Goal: Task Accomplishment & Management: Book appointment/travel/reservation

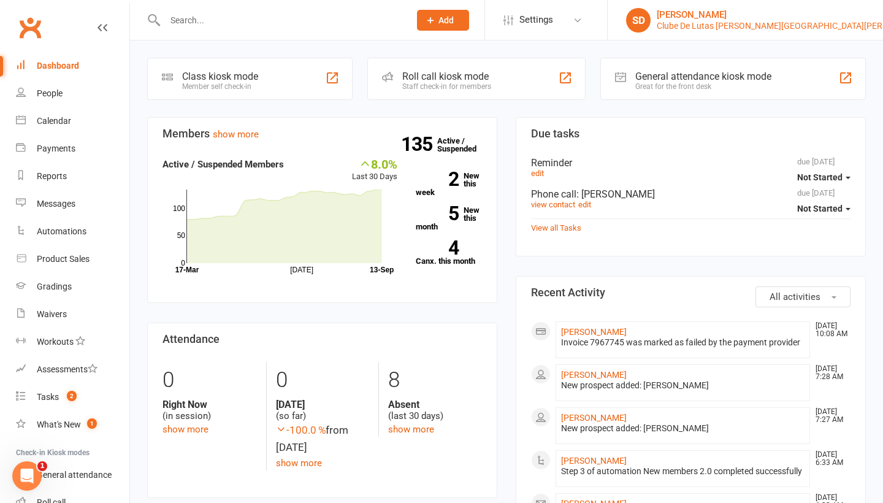
click at [813, 13] on div "[PERSON_NAME]" at bounding box center [793, 14] width 273 height 11
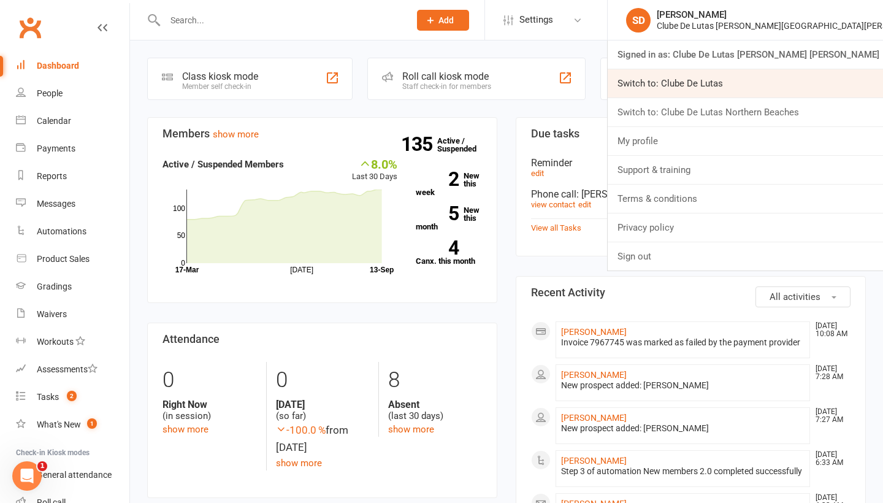
click at [807, 79] on link "Switch to: Clube De Lutas" at bounding box center [745, 83] width 275 height 28
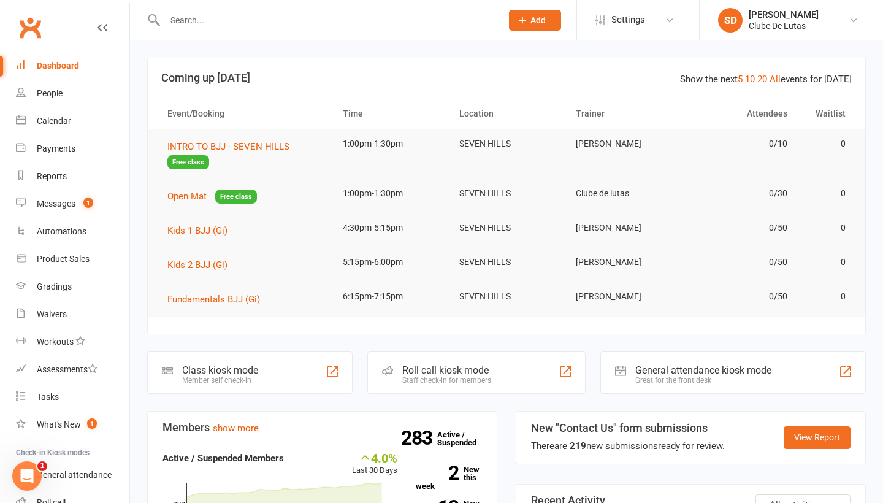
click at [529, 21] on button "Add" at bounding box center [535, 20] width 52 height 21
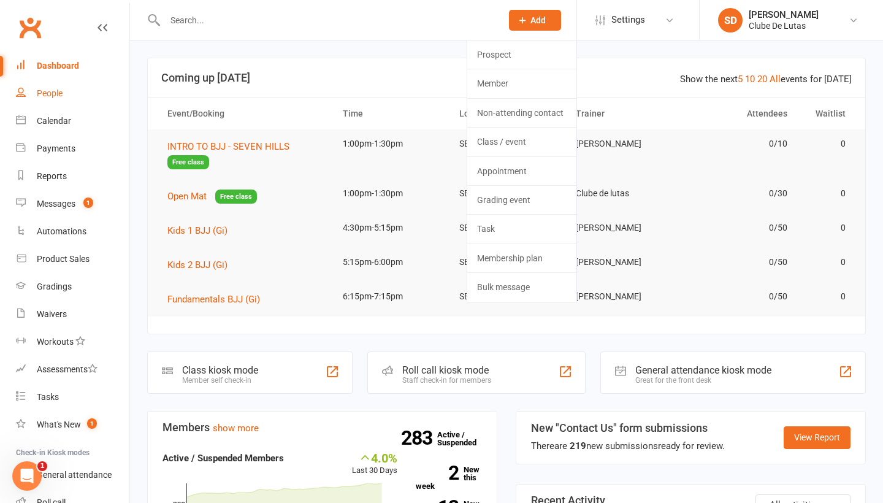
click at [74, 103] on link "People" at bounding box center [72, 94] width 113 height 28
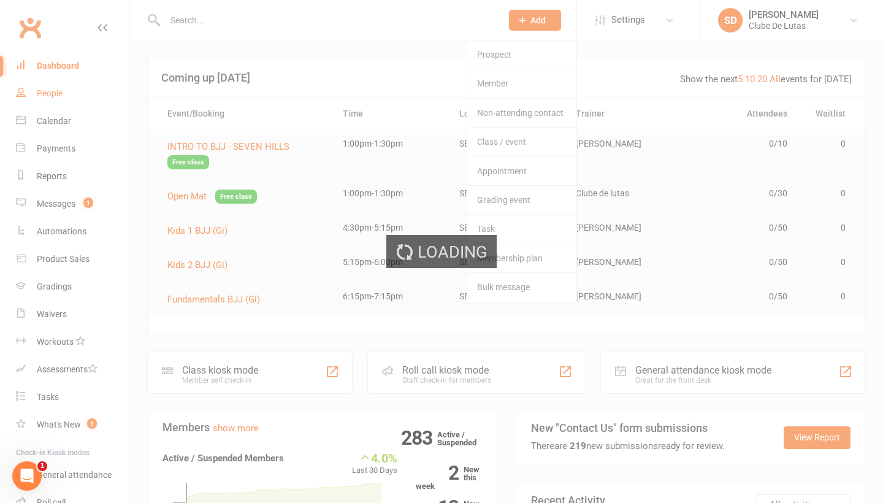
select select "100"
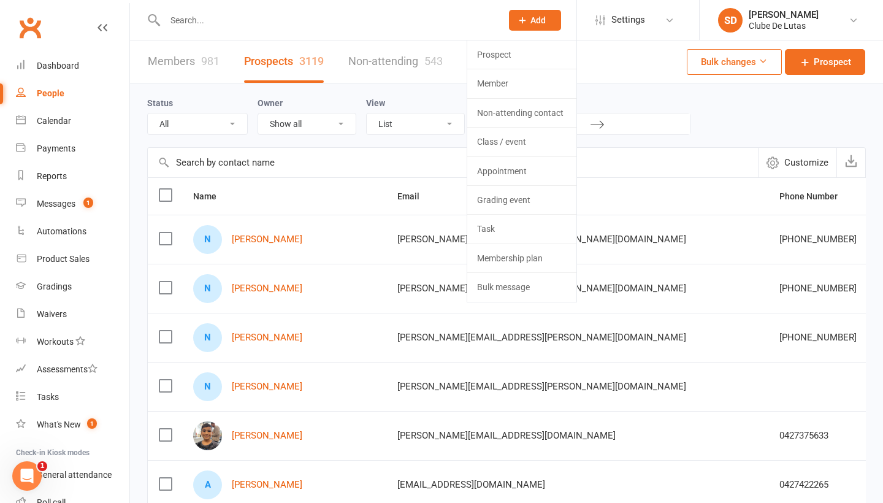
click at [598, 73] on div "Members 981 Prospects 3119 Non-attending 543 Bulk changes Prospect" at bounding box center [506, 61] width 753 height 43
click at [637, 88] on div "Status All (No status set) (Invalid status) Pre trial Pre trial - ADULTS Pre tr…" at bounding box center [506, 115] width 719 height 64
click at [481, 31] on div at bounding box center [320, 20] width 346 height 40
click at [857, 18] on icon at bounding box center [854, 20] width 10 height 10
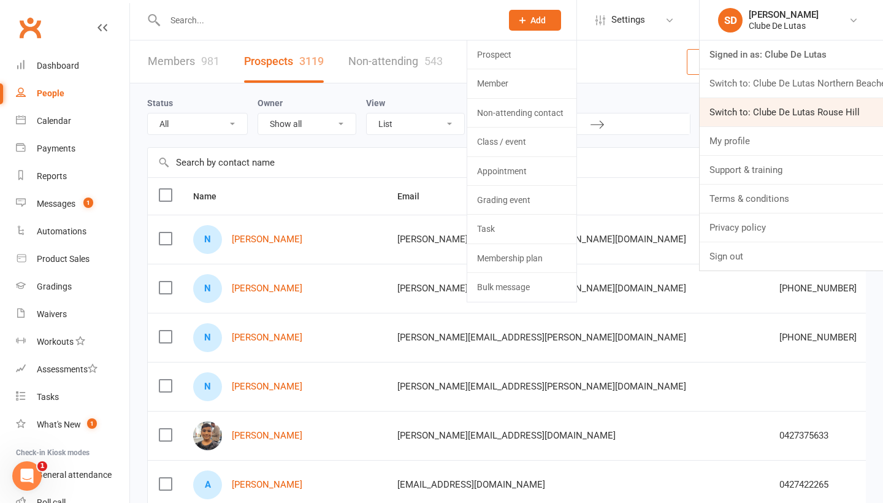
click at [813, 117] on link "Switch to: Clube De Lutas Rouse Hill" at bounding box center [791, 112] width 183 height 28
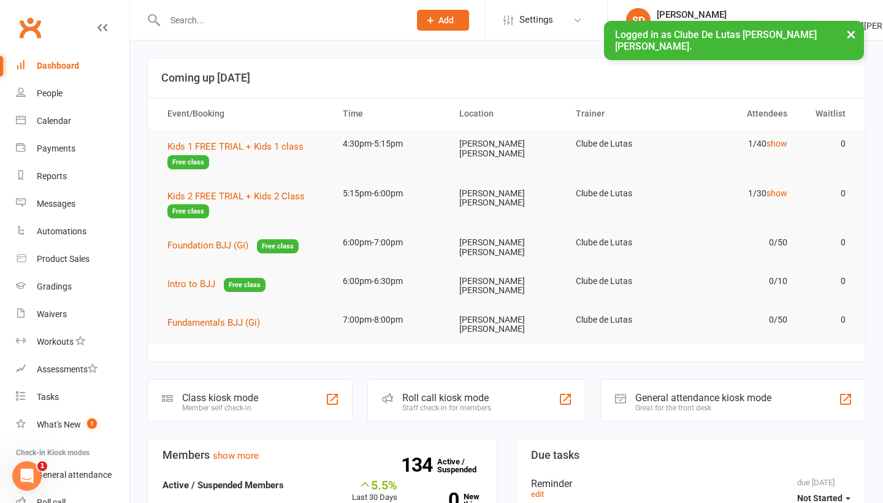
click at [343, 30] on div at bounding box center [274, 20] width 254 height 40
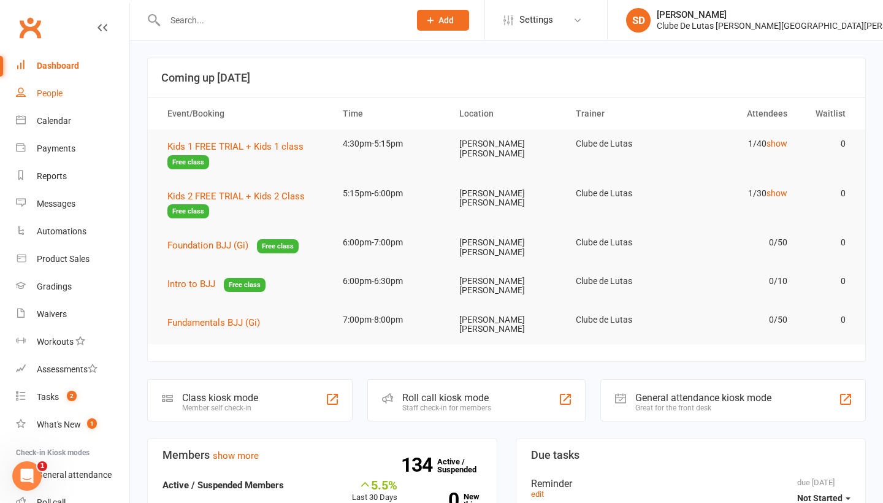
click at [61, 104] on link "People" at bounding box center [72, 94] width 113 height 28
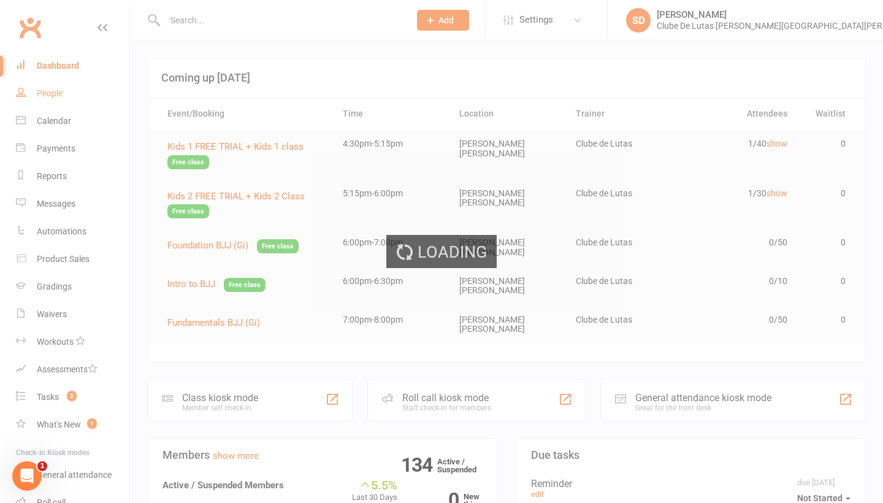
select select "100"
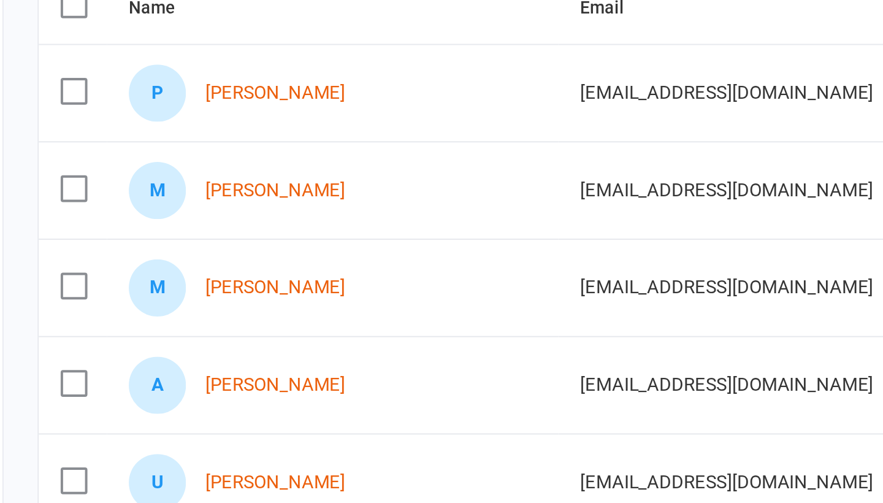
scroll to position [93, 0]
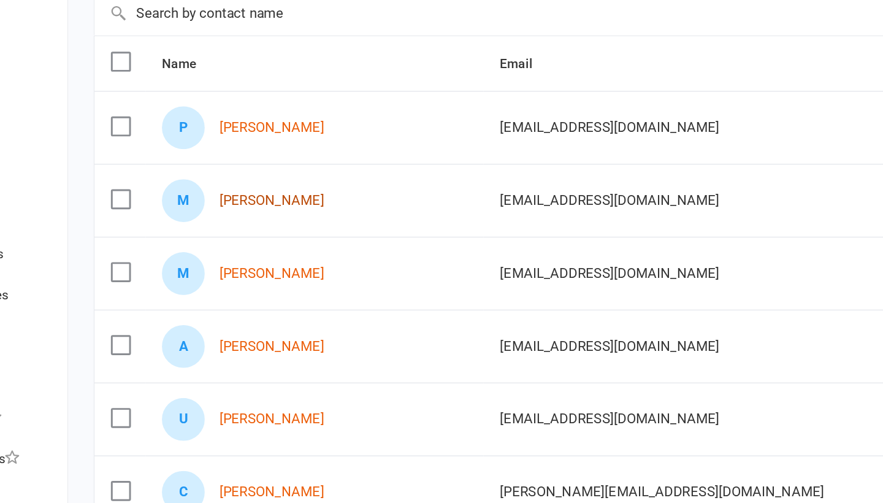
click at [232, 190] on link "[PERSON_NAME]" at bounding box center [267, 195] width 71 height 10
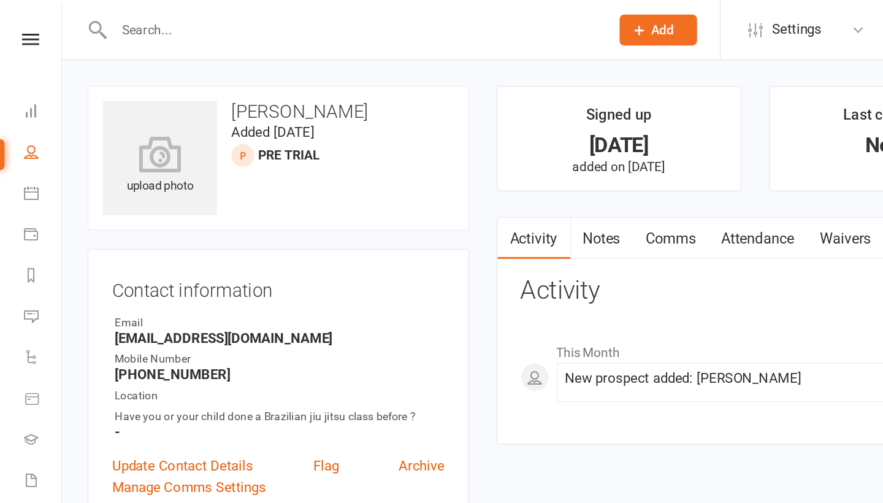
click at [506, 159] on link "Attendance" at bounding box center [510, 161] width 66 height 28
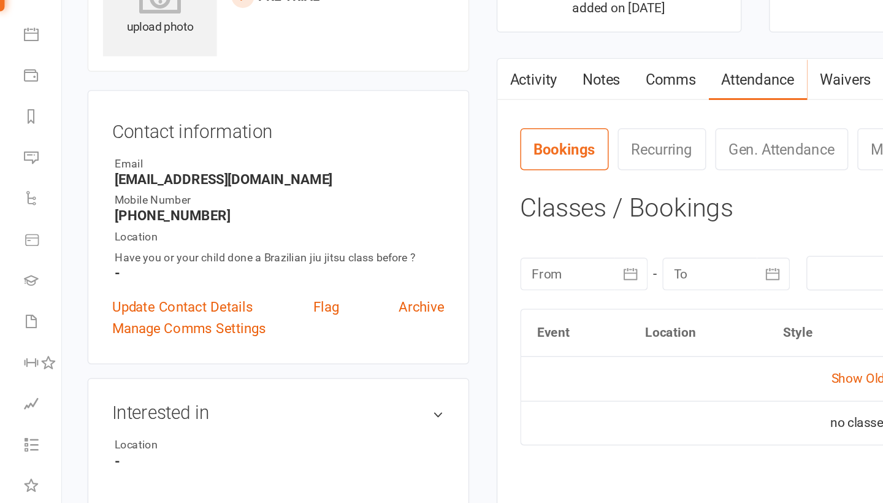
scroll to position [4, 0]
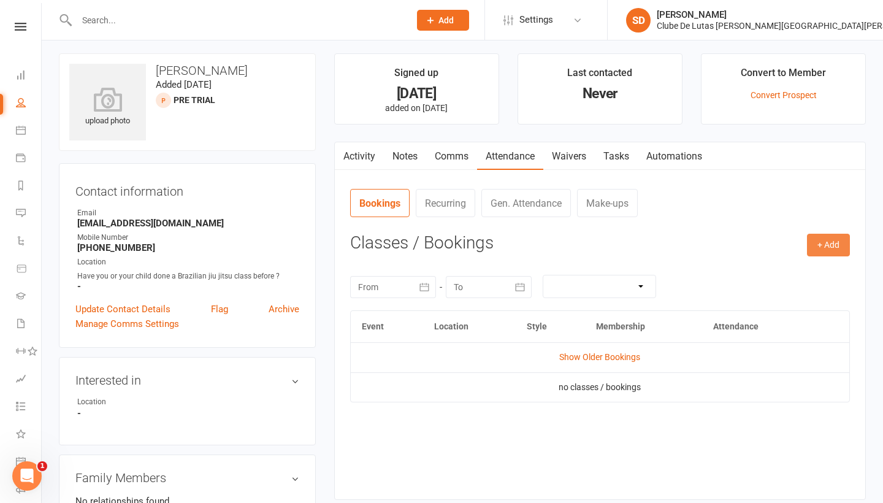
click at [837, 245] on button "+ Add" at bounding box center [828, 245] width 43 height 22
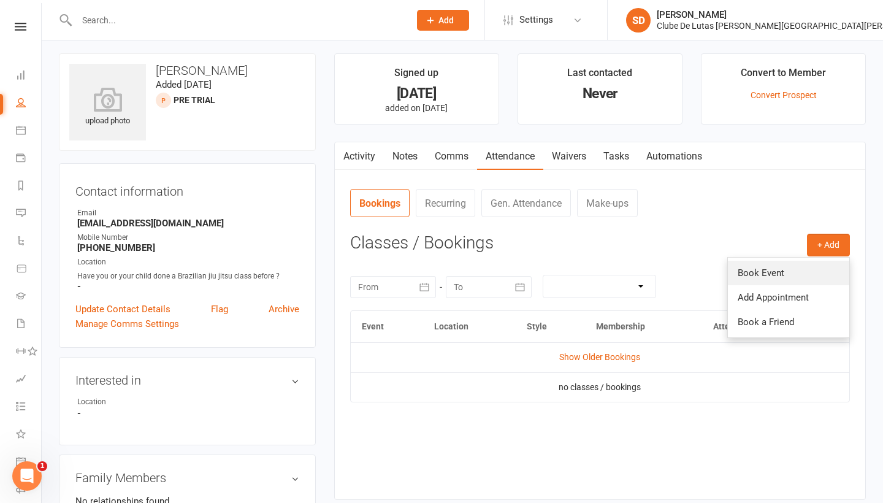
click at [754, 274] on link "Book Event" at bounding box center [788, 273] width 121 height 25
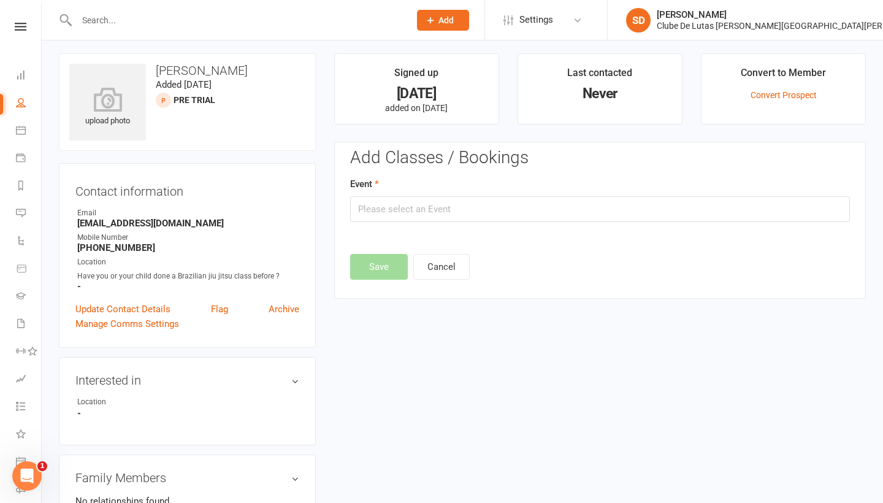
scroll to position [84, 0]
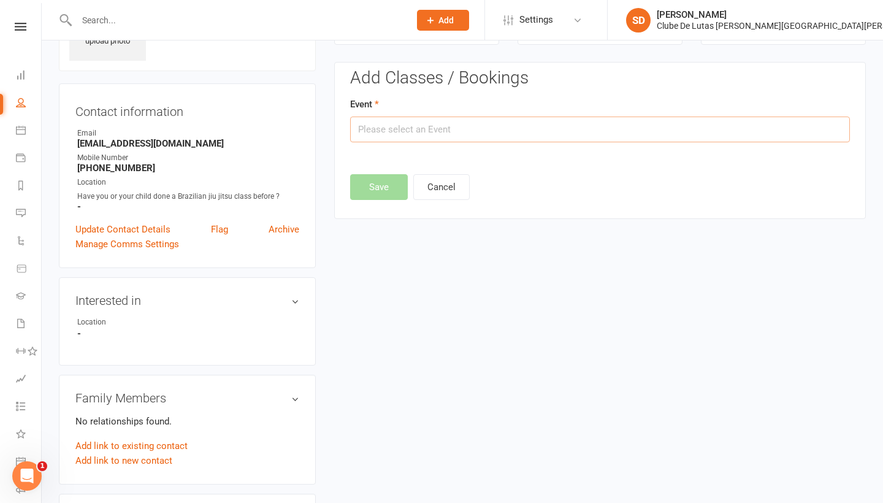
click at [529, 133] on input "text" at bounding box center [600, 130] width 500 height 26
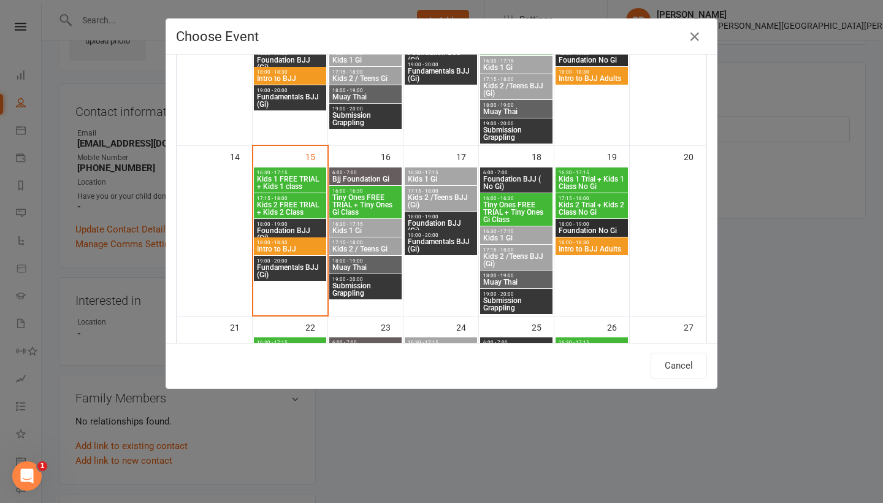
scroll to position [367, 0]
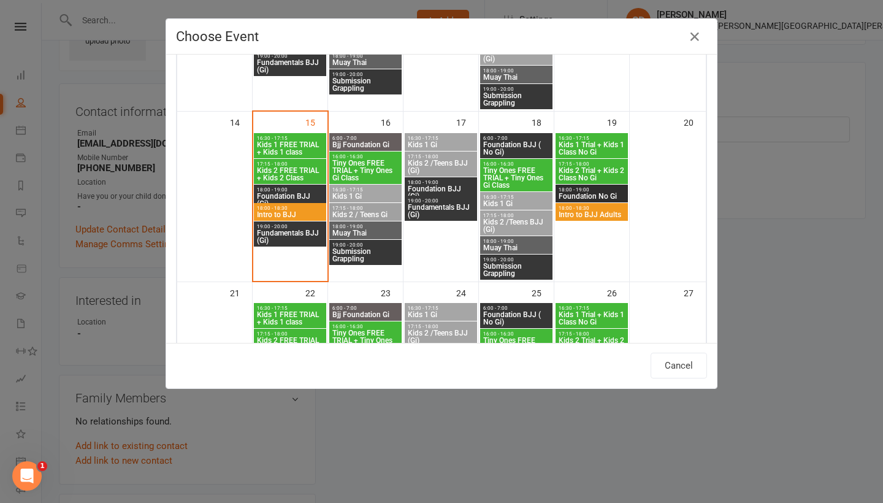
click at [365, 229] on span "Muay Thai" at bounding box center [365, 232] width 67 height 7
type input "Muay Thai - Sep 16, 2025 6:00:00 PM"
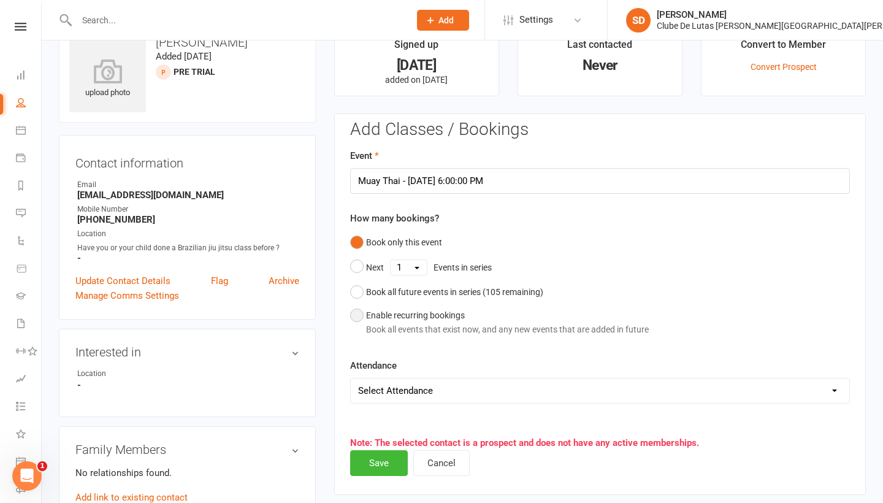
scroll to position [53, 0]
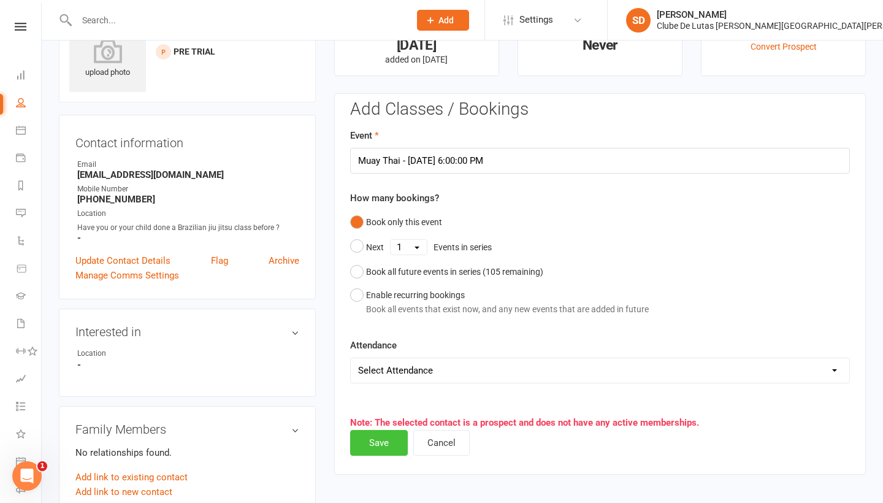
click at [380, 442] on button "Save" at bounding box center [379, 443] width 58 height 26
